Goal: Book appointment/travel/reservation

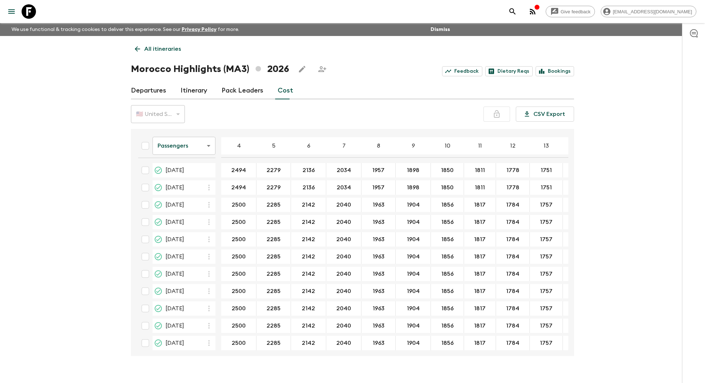
scroll to position [71, 135]
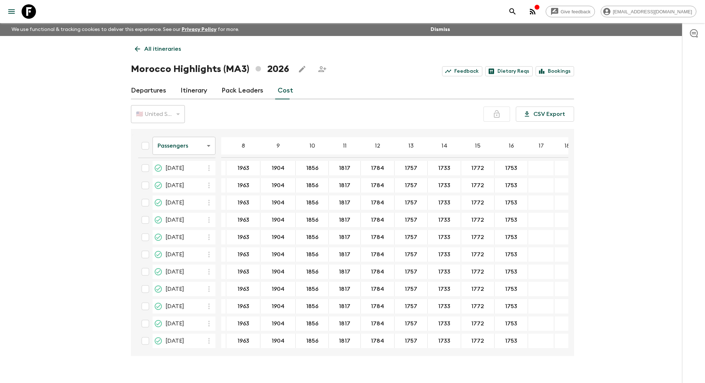
click at [137, 51] on icon at bounding box center [137, 49] width 8 height 8
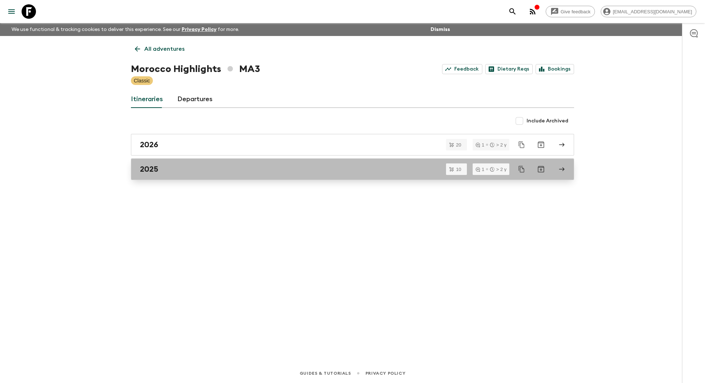
click at [210, 164] on div "2025" at bounding box center [346, 168] width 412 height 9
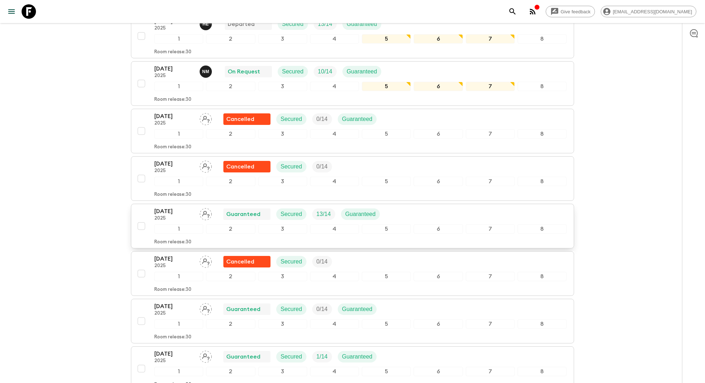
scroll to position [236, 0]
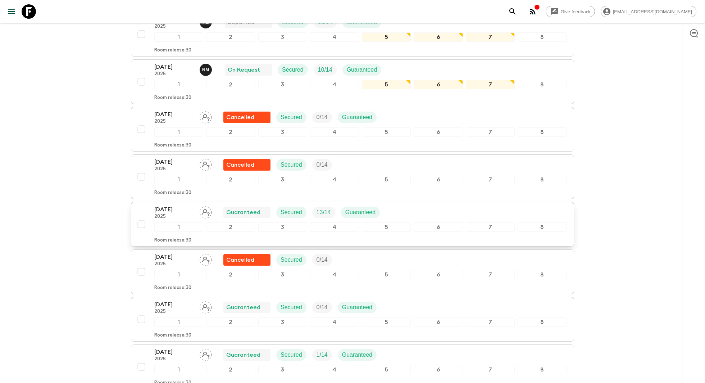
click at [380, 223] on div "5" at bounding box center [386, 226] width 49 height 9
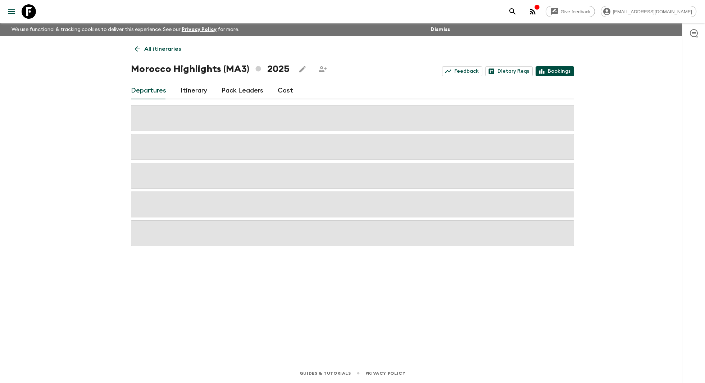
click at [548, 72] on link "Bookings" at bounding box center [555, 71] width 38 height 10
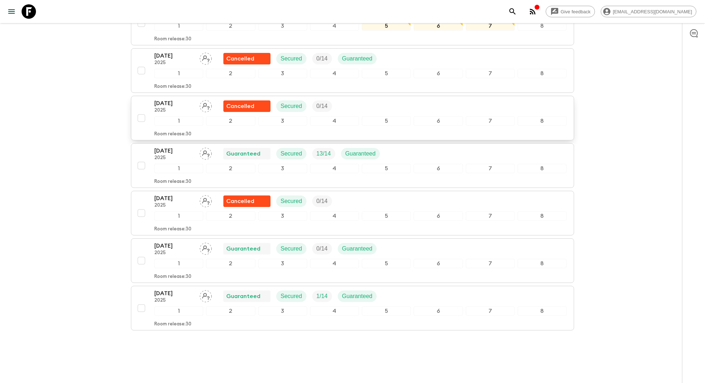
scroll to position [303, 0]
